Goal: Task Accomplishment & Management: Use online tool/utility

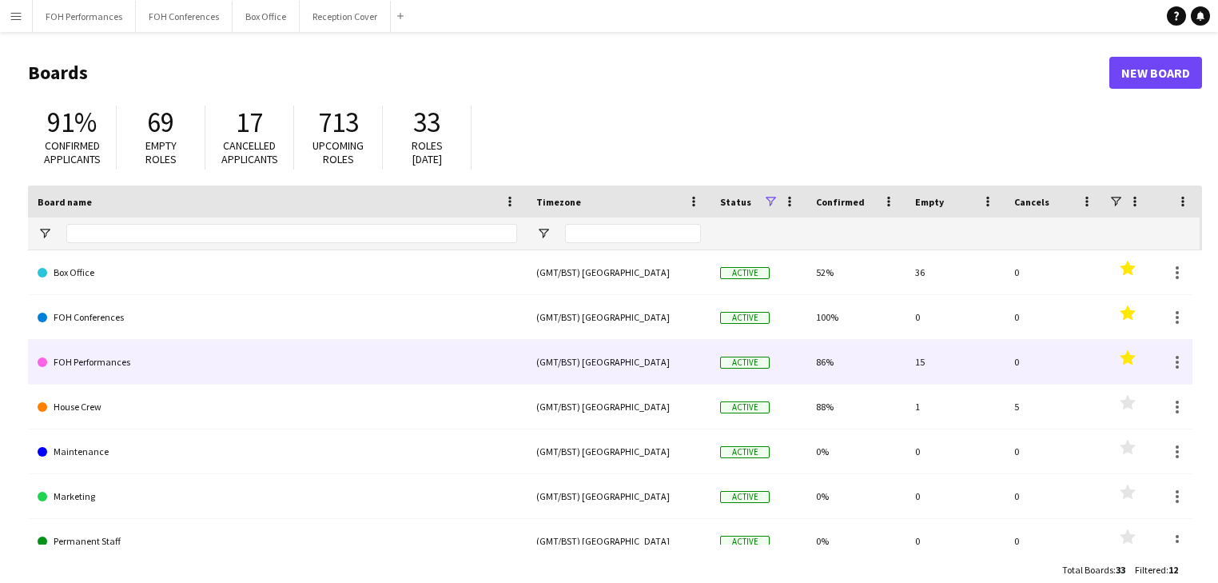
click at [122, 361] on link "FOH Performances" at bounding box center [278, 362] width 480 height 45
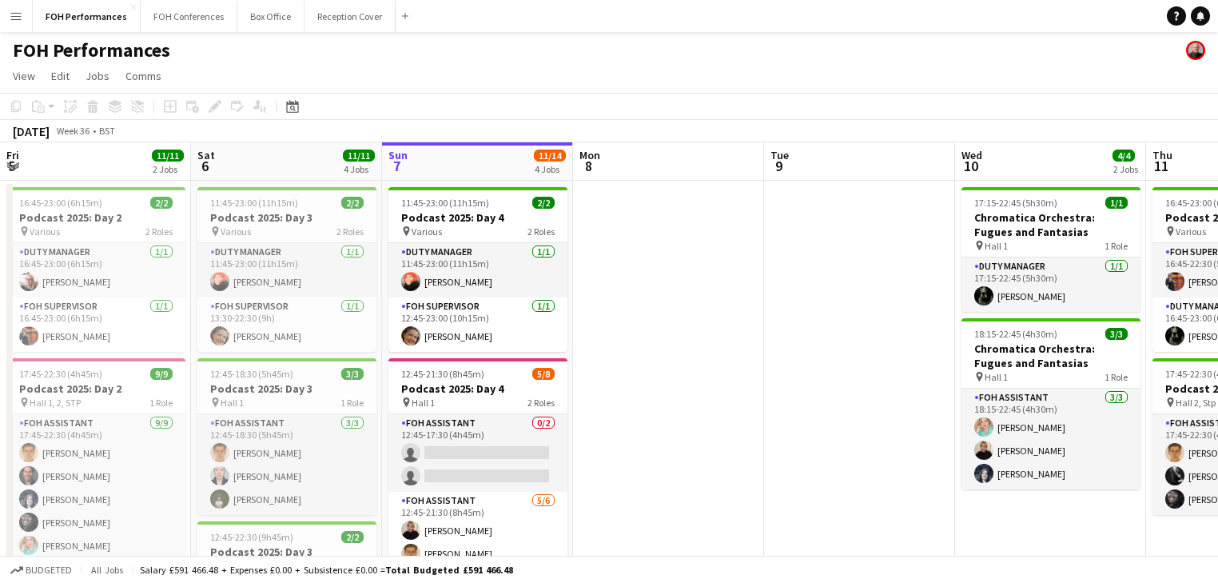
scroll to position [0, 429]
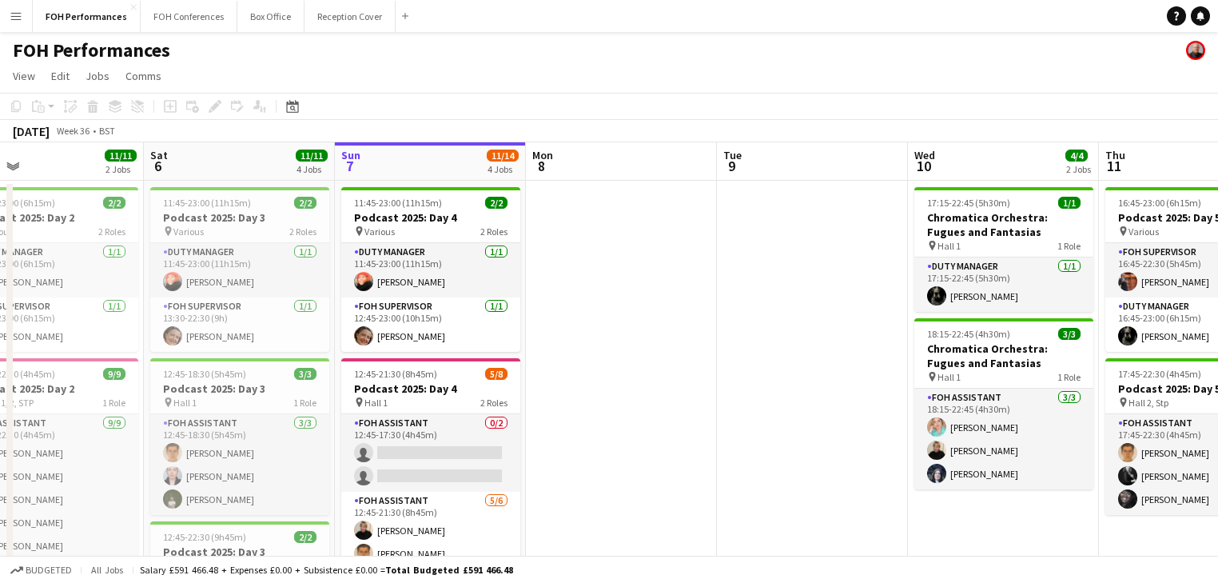
drag, startPoint x: 581, startPoint y: 361, endPoint x: 592, endPoint y: 361, distance: 10.4
click at [592, 361] on app-calendar-viewport "Wed 3 Thu 4 10/10 2 Jobs Fri 5 11/11 2 Jobs Sat 6 11/11 4 Jobs Sun 7 11/14 4 Jo…" at bounding box center [609, 541] width 1218 height 799
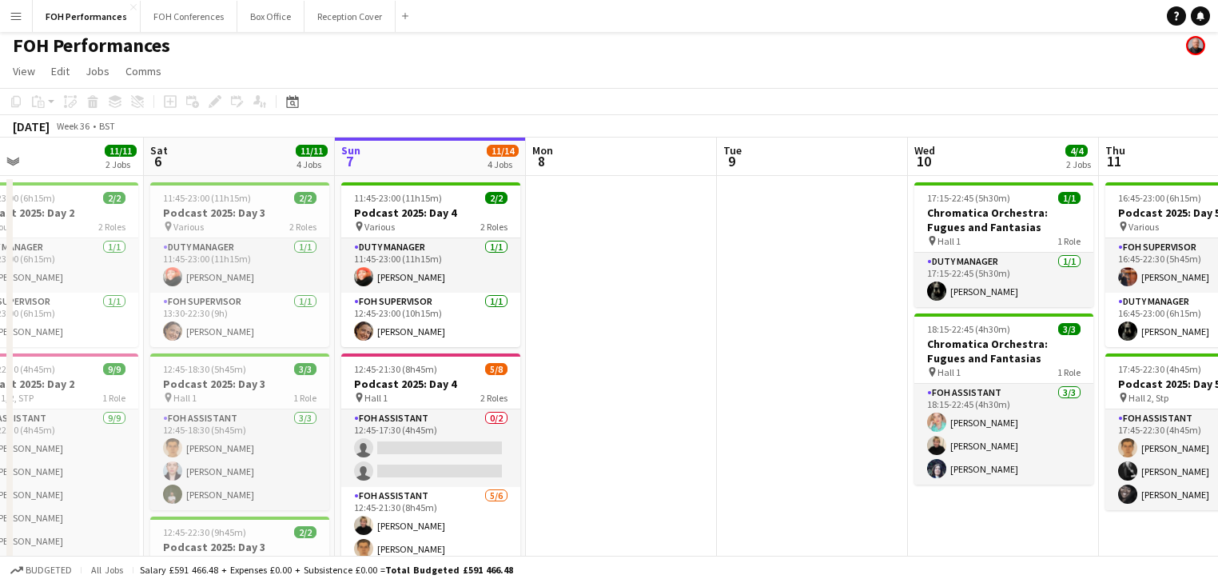
scroll to position [0, 0]
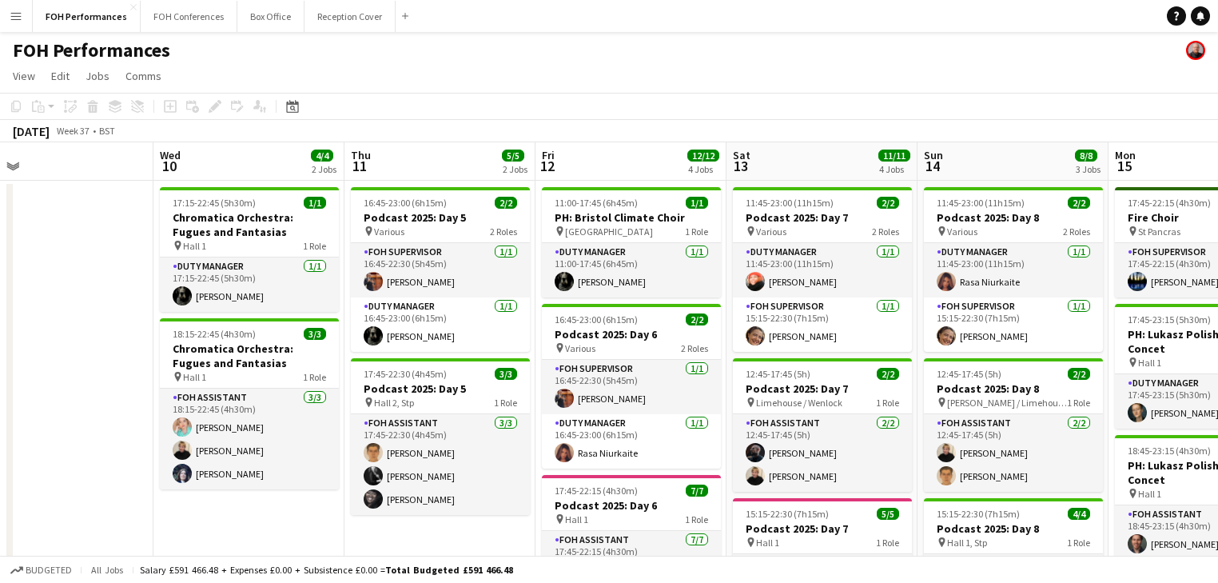
drag, startPoint x: 767, startPoint y: 386, endPoint x: -49, endPoint y: 234, distance: 830.1
click at [0, 234] on html "Menu Boards Boards Boards All jobs Status Workforce Workforce My Workforce Recr…" at bounding box center [609, 484] width 1218 height 969
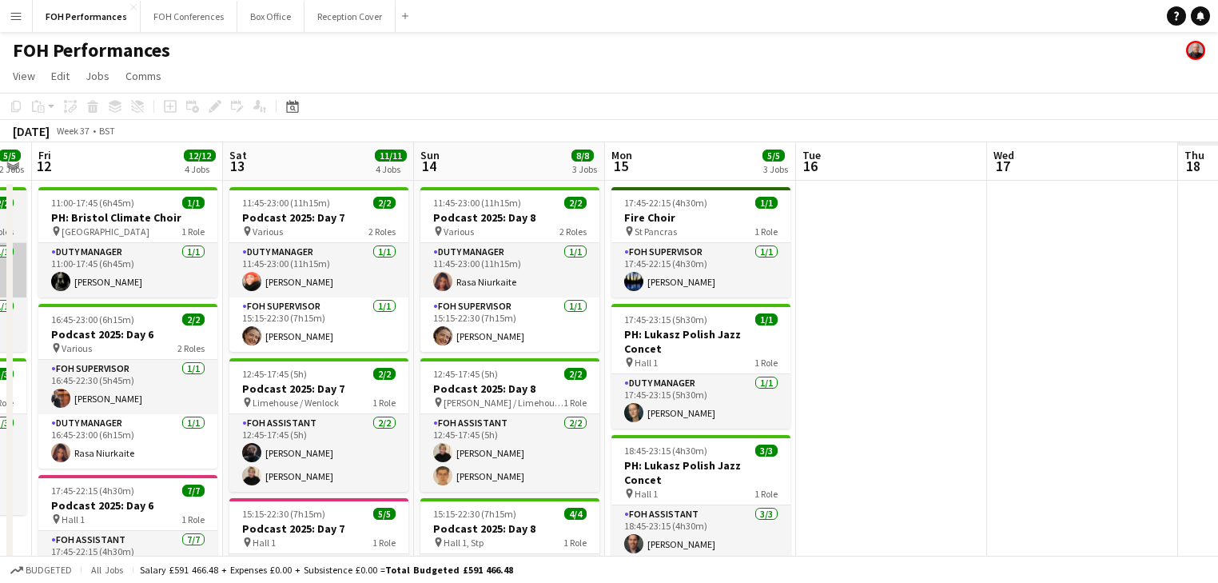
scroll to position [0, 473]
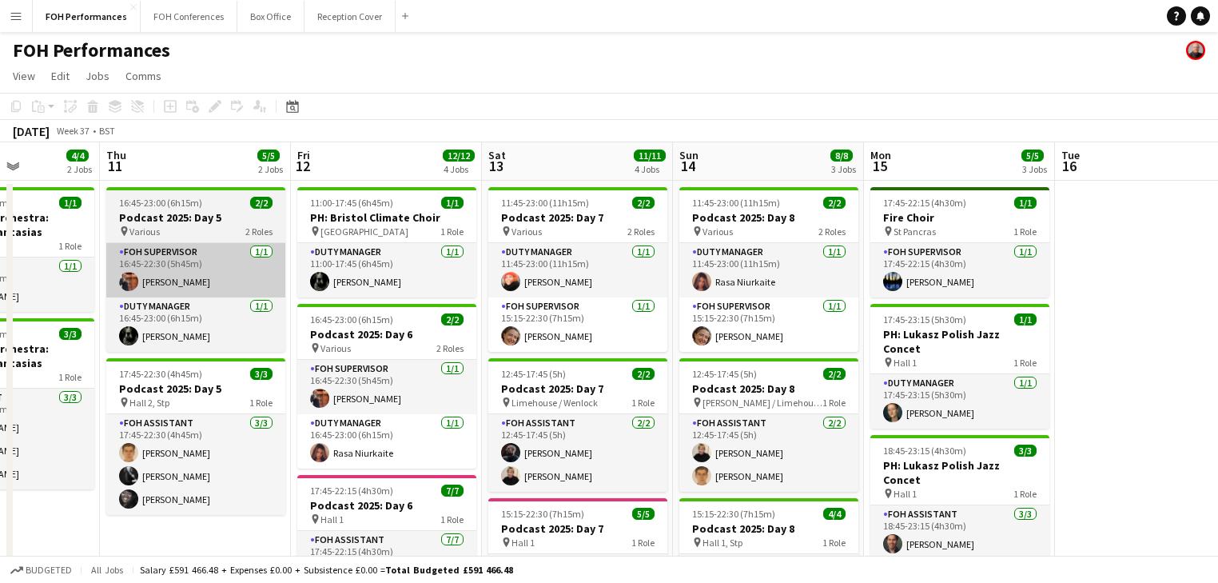
drag, startPoint x: 400, startPoint y: 341, endPoint x: 283, endPoint y: 296, distance: 125.3
click at [257, 313] on app-calendar-viewport "Mon 8 Tue 9 Wed 10 4/4 2 Jobs Thu 11 5/5 2 Jobs Fri 12 12/12 4 Jobs Sat 13 11/1…" at bounding box center [609, 541] width 1218 height 799
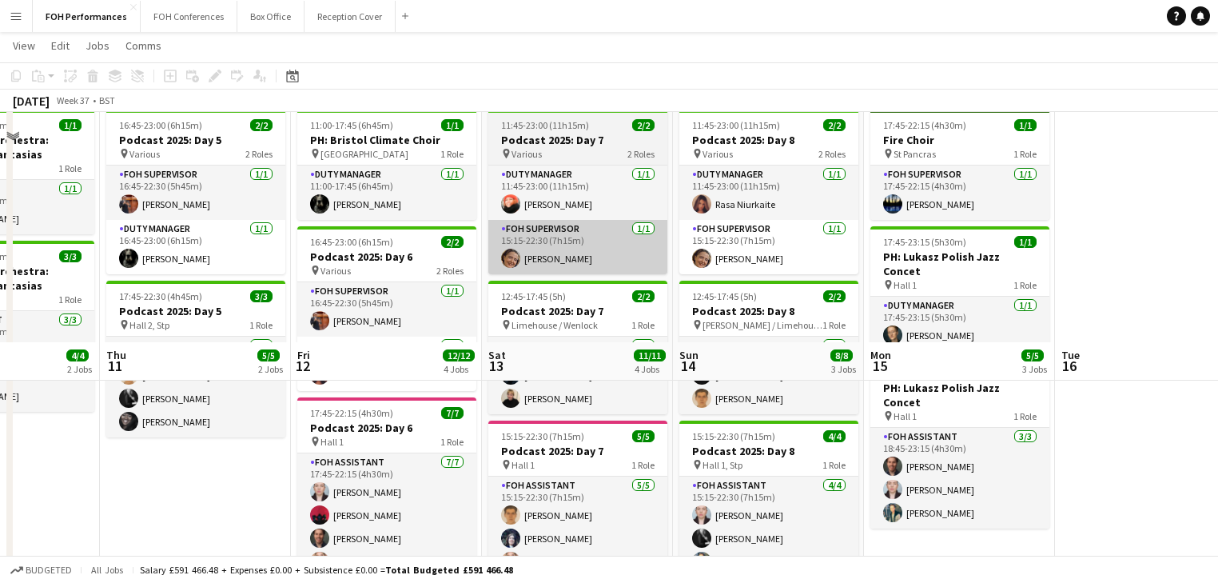
scroll to position [0, 0]
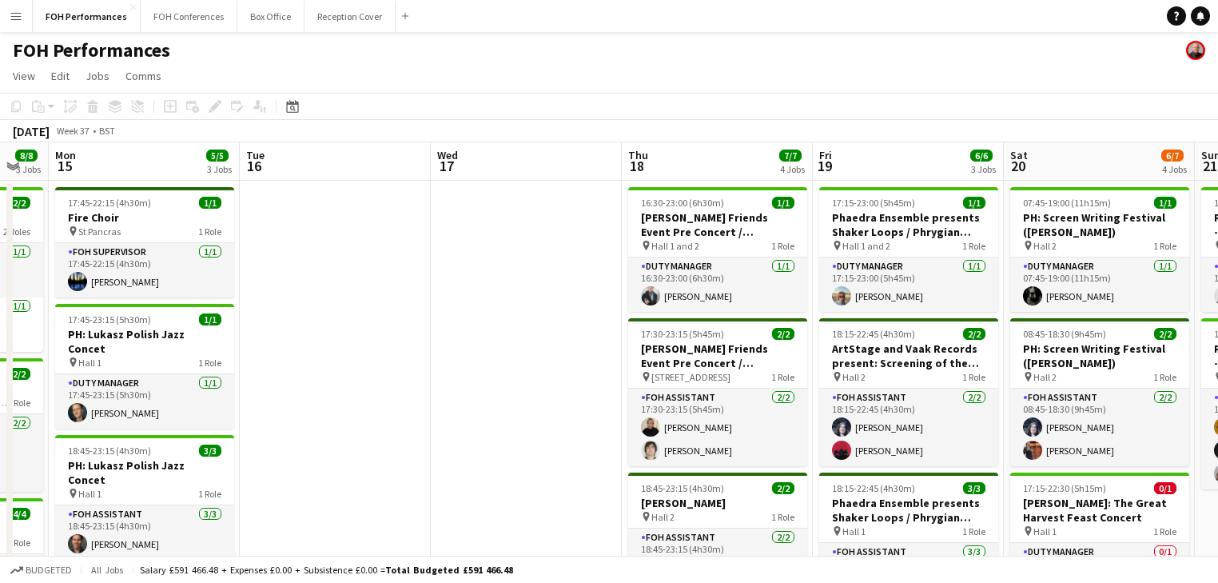
drag, startPoint x: 805, startPoint y: 352, endPoint x: -54, endPoint y: 231, distance: 866.9
click at [0, 231] on html "Menu Boards Boards Boards All jobs Status Workforce Workforce My Workforce Recr…" at bounding box center [609, 484] width 1218 height 969
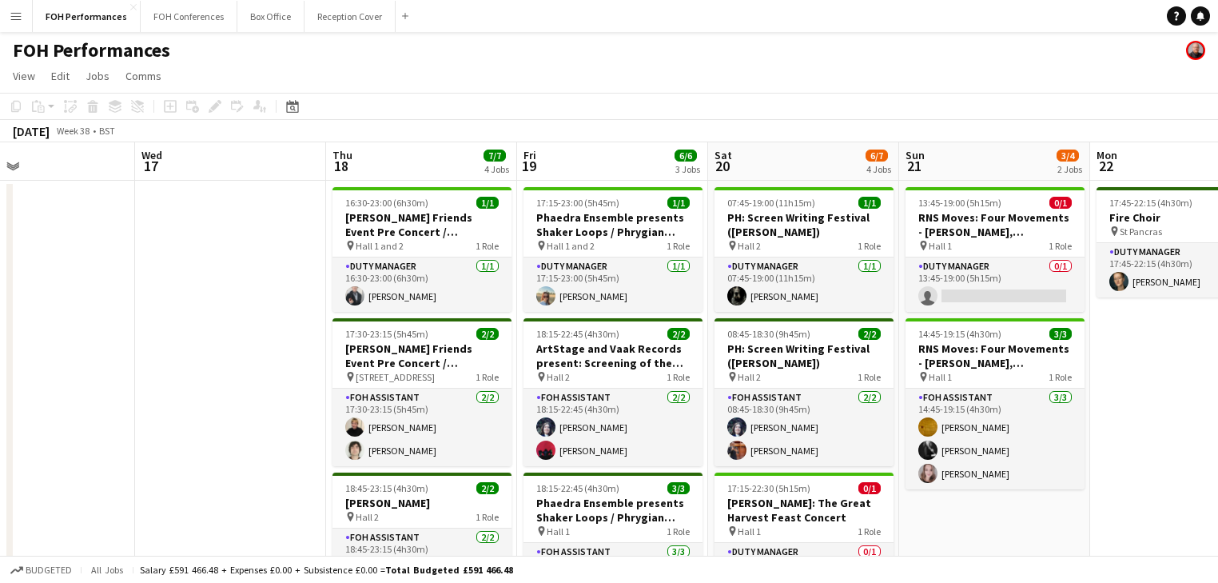
scroll to position [0, 572]
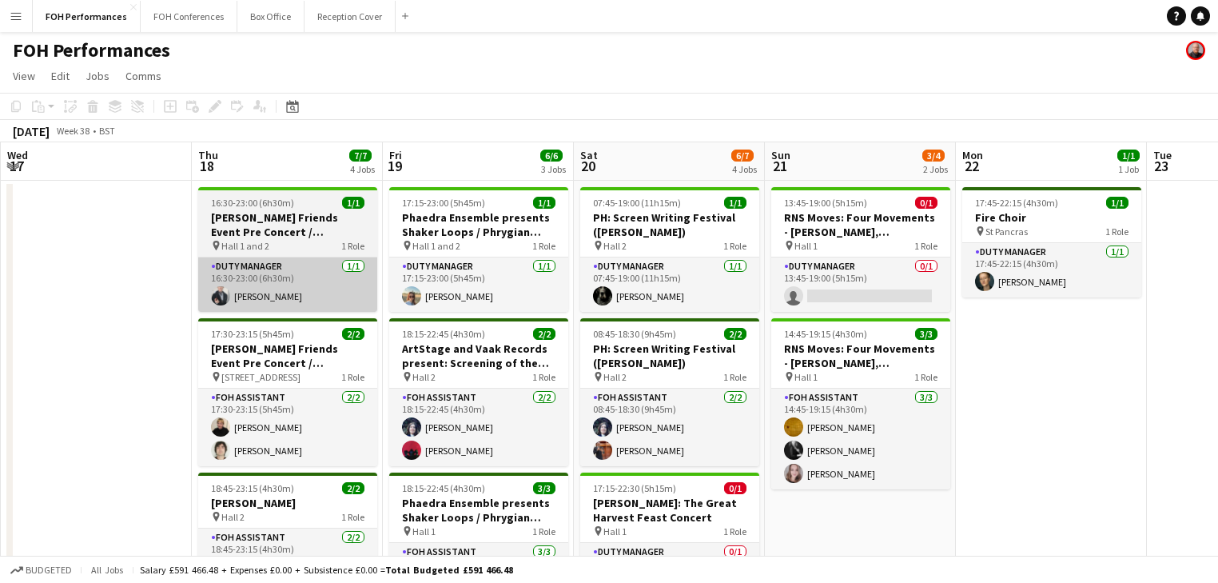
drag, startPoint x: 146, startPoint y: 280, endPoint x: 226, endPoint y: 262, distance: 81.8
click at [0, 223] on html "Menu Boards Boards Boards All jobs Status Workforce Workforce My Workforce Recr…" at bounding box center [609, 484] width 1218 height 969
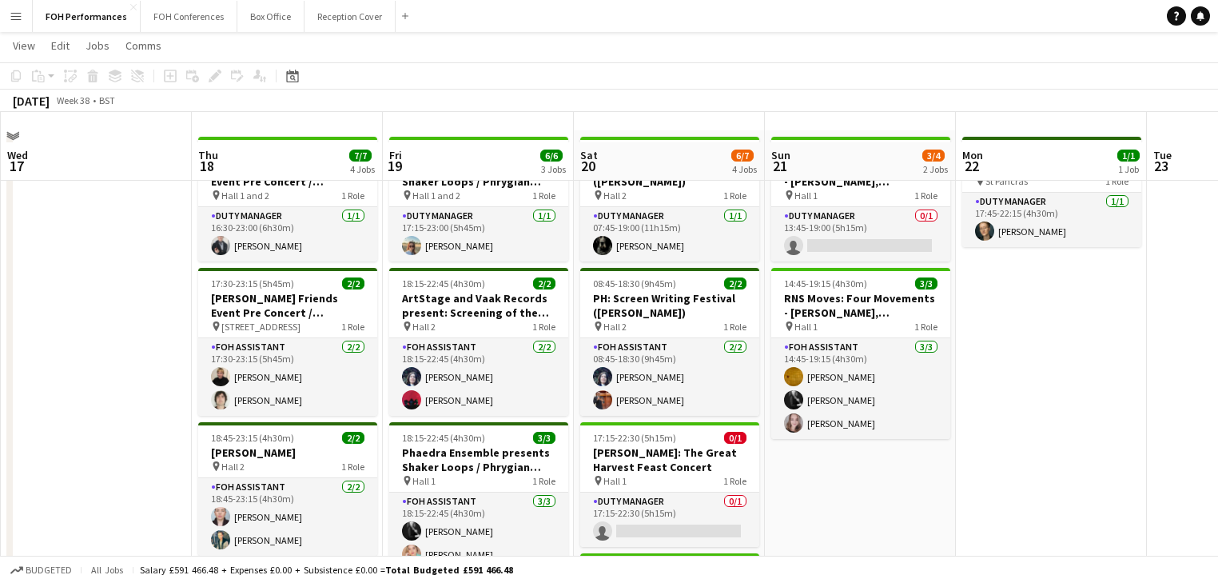
scroll to position [0, 0]
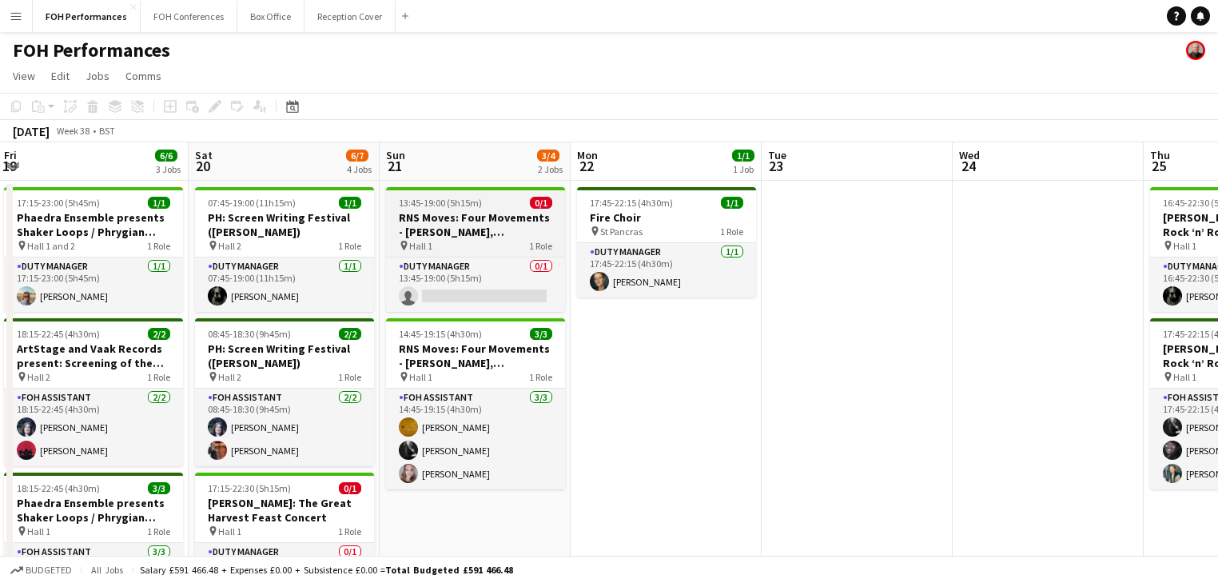
drag, startPoint x: 376, startPoint y: 345, endPoint x: 89, endPoint y: 245, distance: 303.9
click at [0, 255] on html "Menu Boards Boards Boards All jobs Status Workforce Workforce My Workforce Recr…" at bounding box center [609, 484] width 1218 height 969
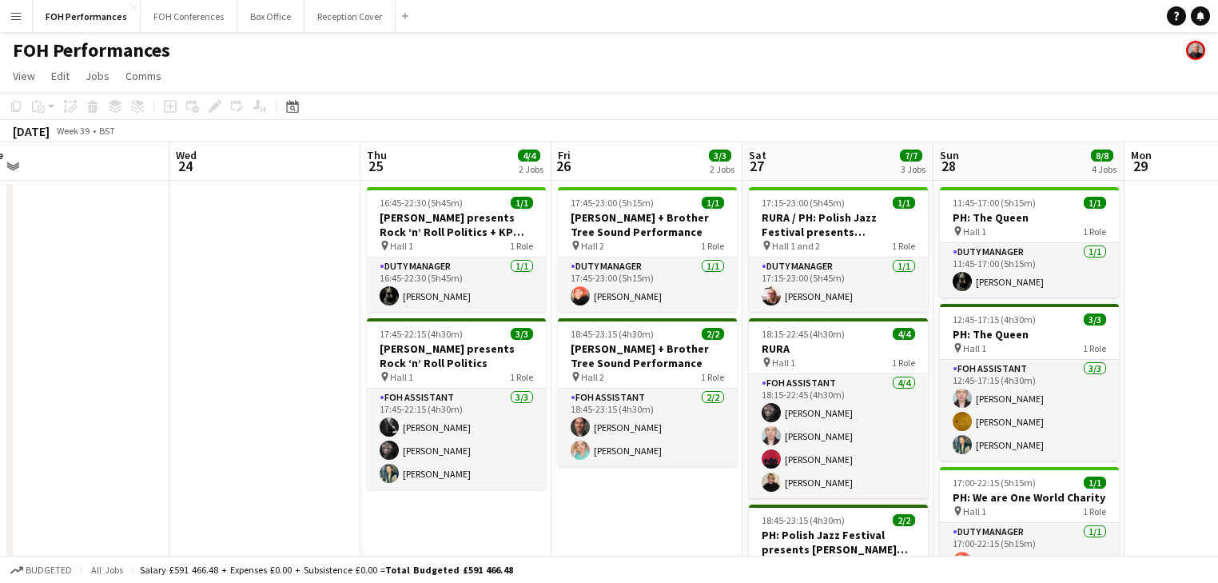
drag, startPoint x: 477, startPoint y: 336, endPoint x: -153, endPoint y: 208, distance: 643.5
click at [0, 208] on html "Menu Boards Boards Boards All jobs Status Workforce Workforce My Workforce Recr…" at bounding box center [609, 484] width 1218 height 969
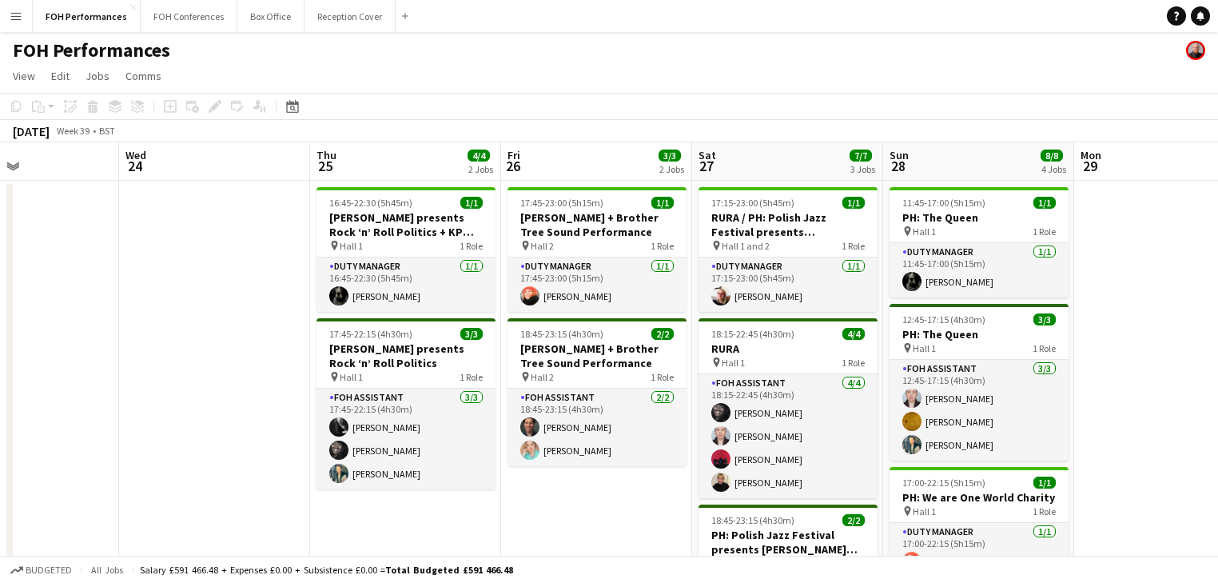
drag, startPoint x: 437, startPoint y: 313, endPoint x: 33, endPoint y: 211, distance: 417.2
click at [0, 218] on html "Menu Boards Boards Boards All jobs Status Workforce Workforce My Workforce Recr…" at bounding box center [609, 484] width 1218 height 969
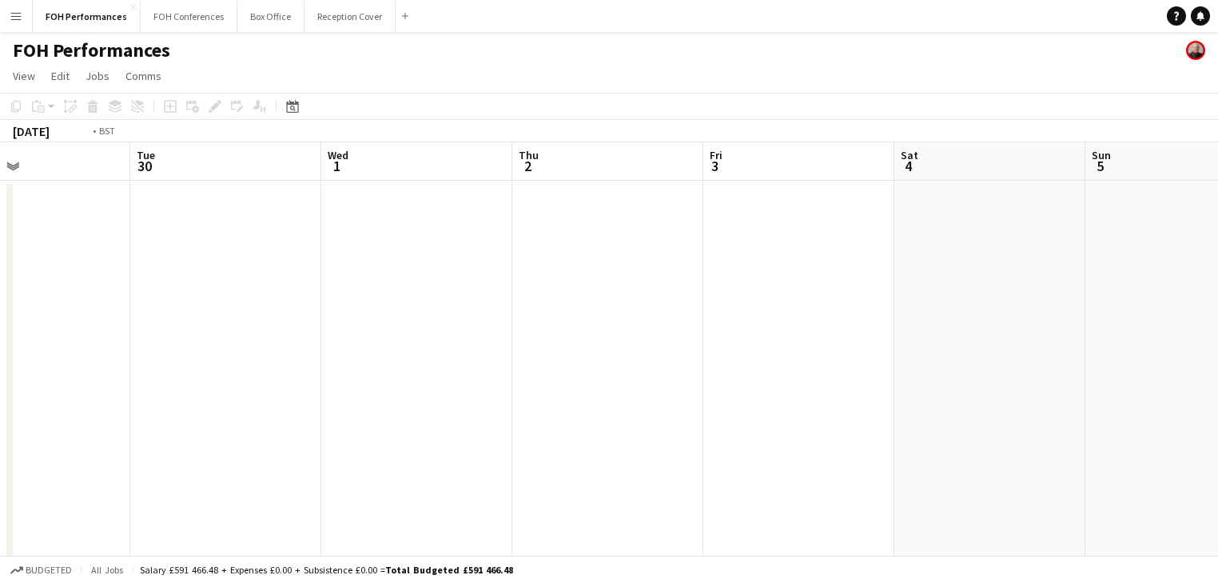
drag, startPoint x: 246, startPoint y: 309, endPoint x: 373, endPoint y: 272, distance: 132.5
click at [68, 258] on app-calendar-viewport "Fri 26 3/3 2 Jobs Sat 27 7/7 3 Jobs Sun 28 8/8 4 Jobs Mon 29 Tue 30 Wed 1 Thu 2…" at bounding box center [609, 541] width 1218 height 799
drag, startPoint x: 377, startPoint y: 302, endPoint x: 250, endPoint y: 227, distance: 147.6
click at [269, 248] on app-calendar-viewport "Fri 26 3/3 2 Jobs Sat 27 7/7 3 Jobs Sun 28 8/8 4 Jobs Mon 29 Tue 30 Wed 1 Thu 2…" at bounding box center [609, 541] width 1218 height 799
